Goal: Transaction & Acquisition: Purchase product/service

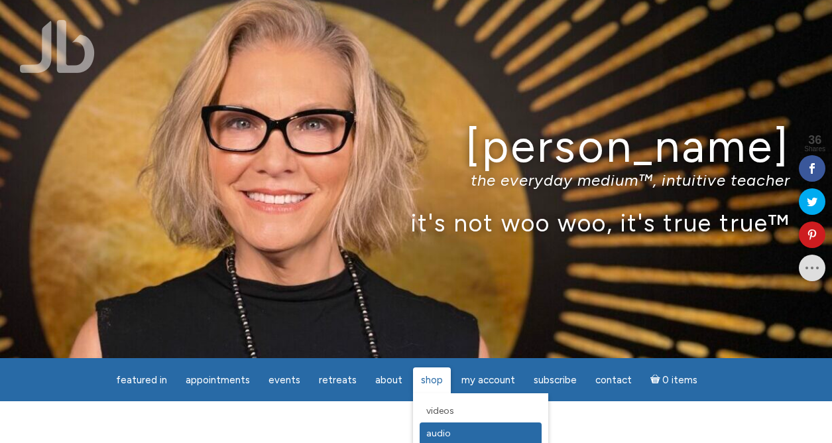
click at [439, 432] on span "Audio" at bounding box center [438, 433] width 25 height 11
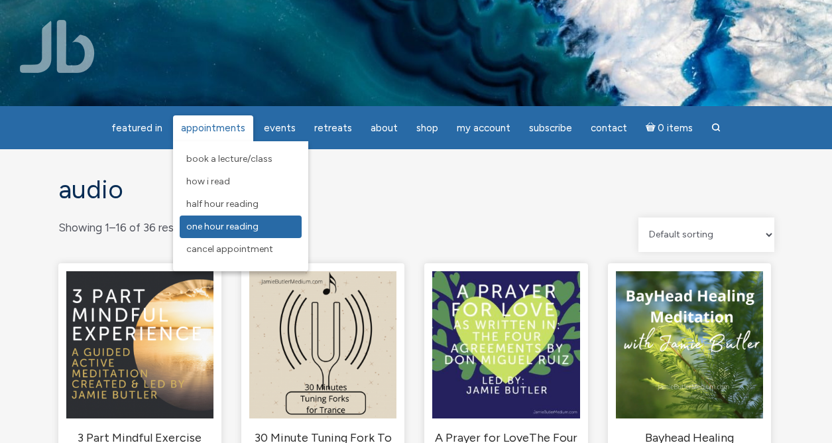
click at [249, 222] on span "One Hour Reading" at bounding box center [222, 226] width 72 height 11
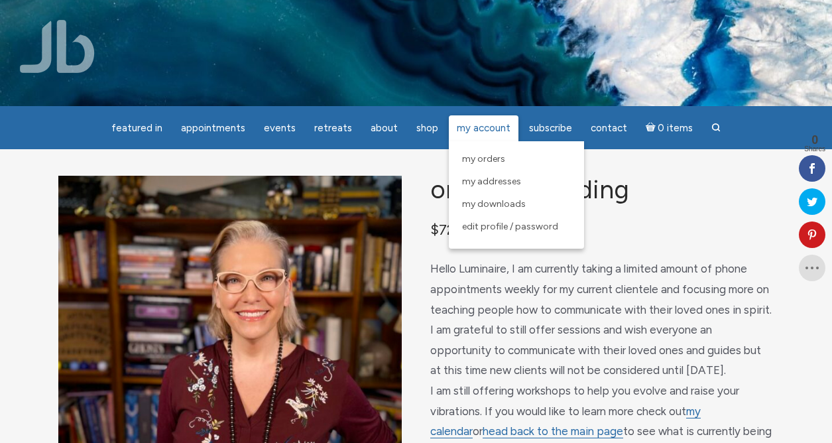
scroll to position [1, 0]
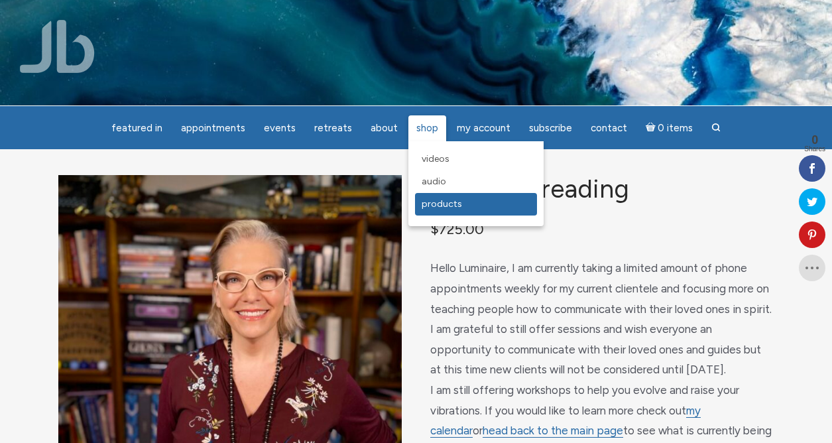
click at [437, 199] on span "Products" at bounding box center [442, 203] width 40 height 11
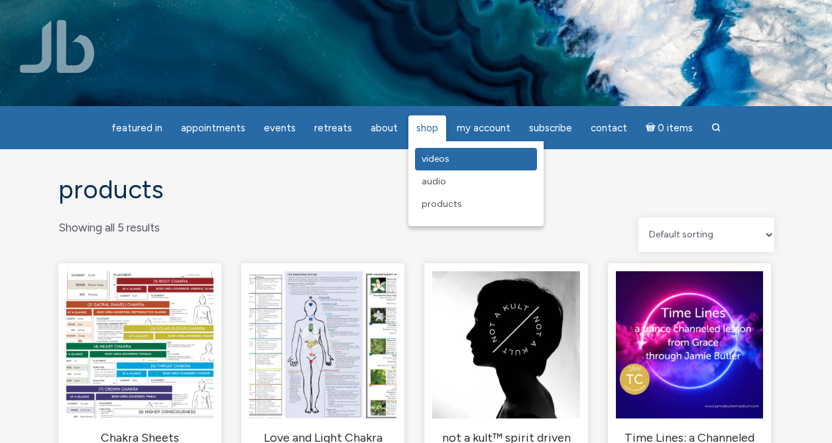
click at [431, 158] on span "Videos" at bounding box center [436, 158] width 28 height 11
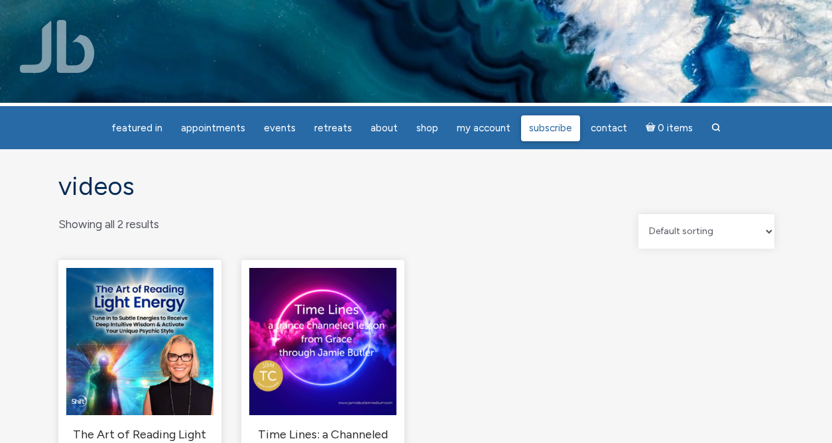
scroll to position [2, 0]
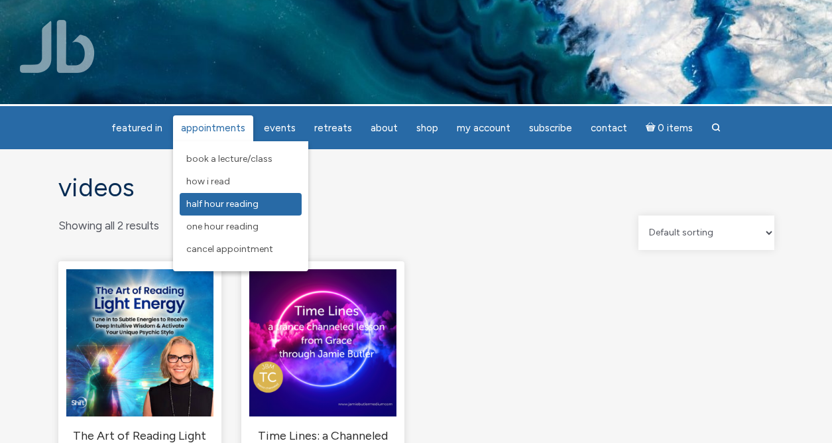
click at [218, 201] on span "Half Hour Reading" at bounding box center [222, 203] width 72 height 11
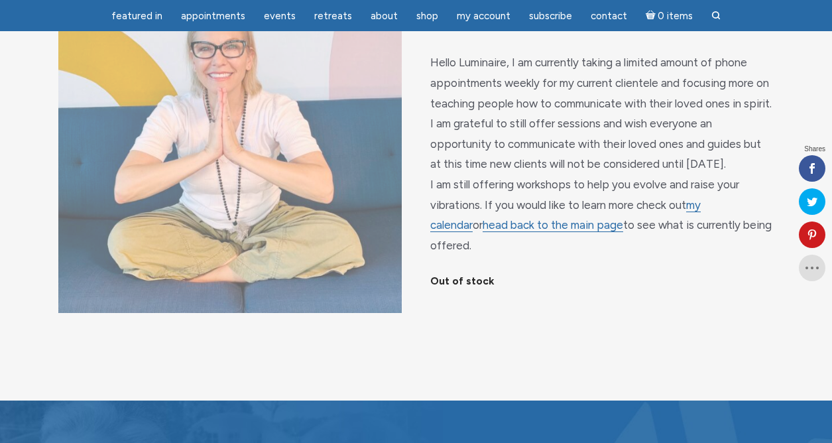
scroll to position [182, 0]
